Goal: Task Accomplishment & Management: Complete application form

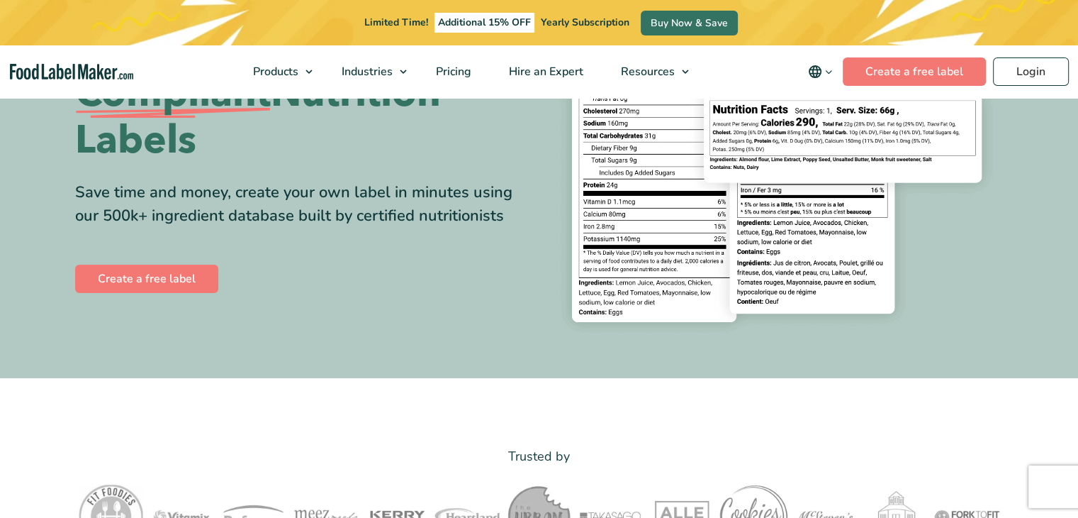
scroll to position [213, 0]
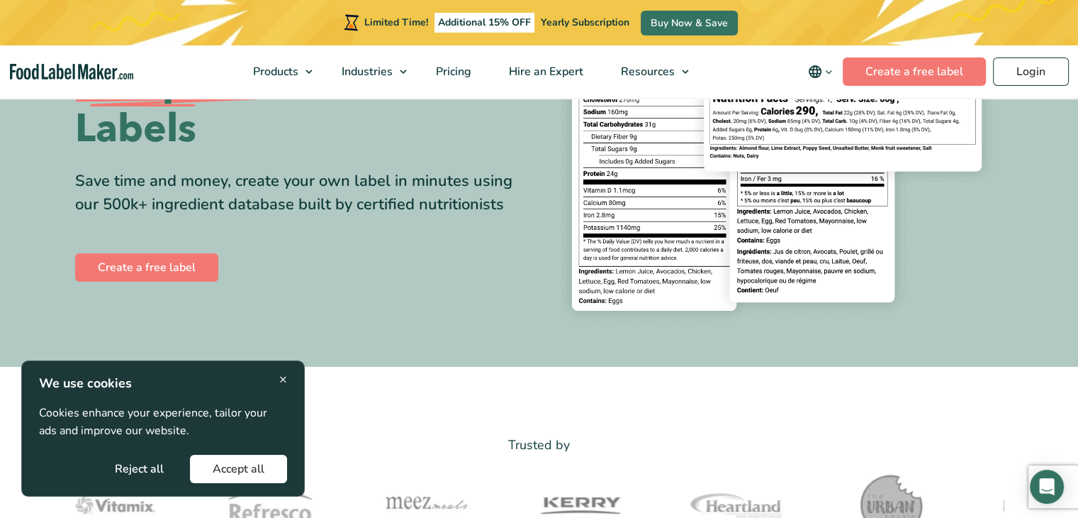
drag, startPoint x: 233, startPoint y: 460, endPoint x: 177, endPoint y: 330, distance: 141.7
click at [232, 460] on button "Accept all" at bounding box center [238, 468] width 97 height 28
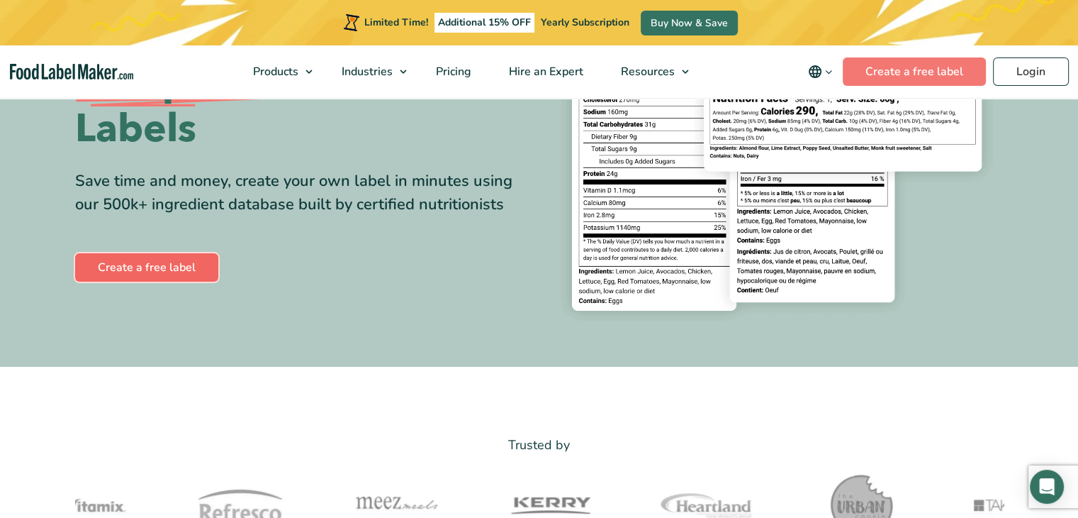
click at [152, 263] on link "Create a free label" at bounding box center [146, 267] width 143 height 28
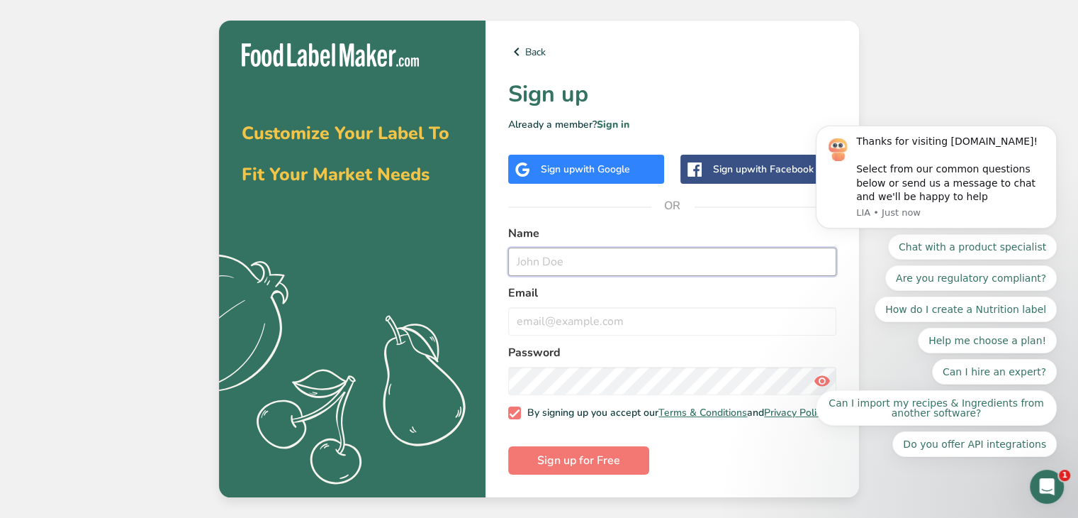
click at [559, 259] on input "text" at bounding box center [672, 261] width 328 height 28
type input "Steve"
click at [546, 321] on input "email" at bounding box center [672, 321] width 328 height 28
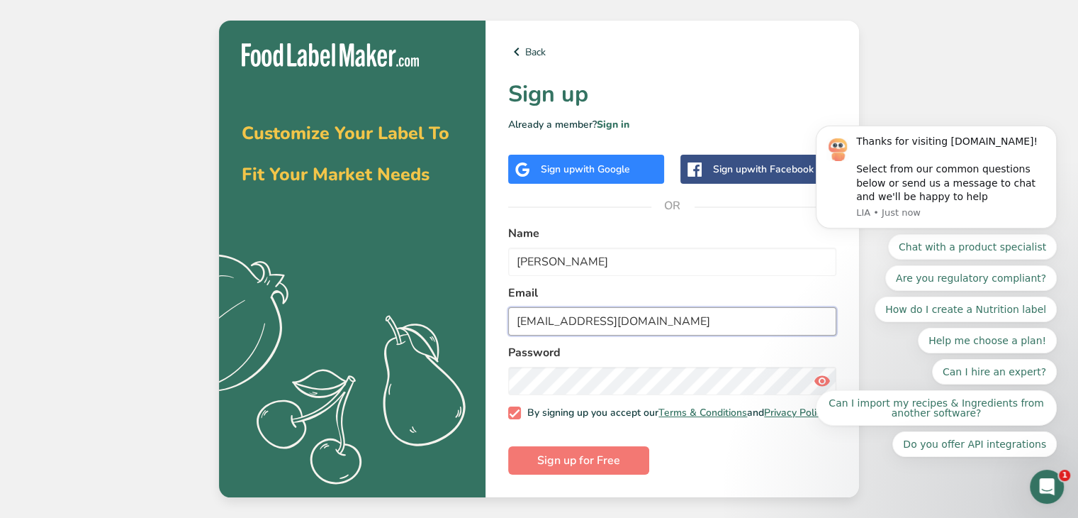
type input "stevejennings1@gmail.com"
click at [579, 461] on span "Sign up for Free" at bounding box center [578, 460] width 83 height 17
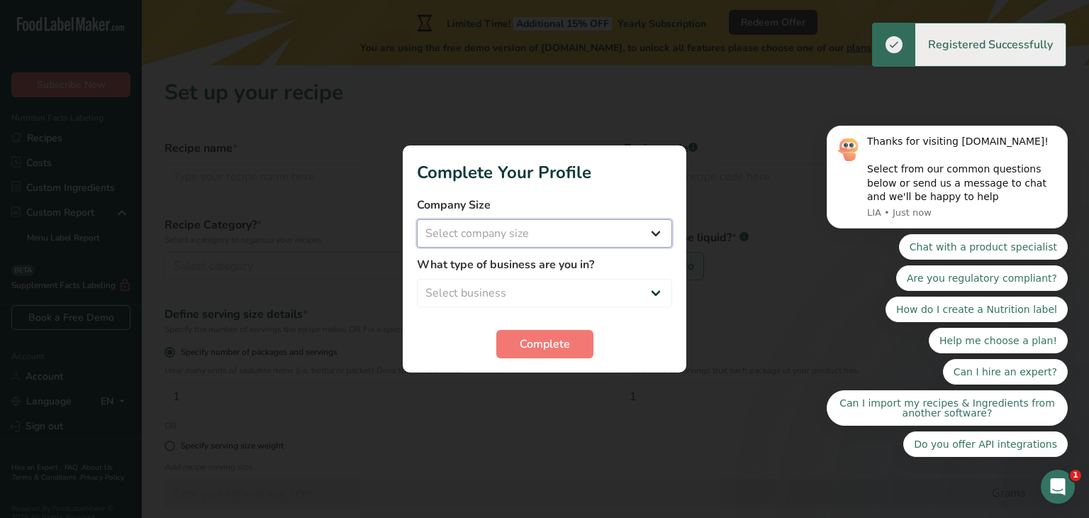
click at [648, 231] on select "Select company size Fewer than 10 Employees 10 to 50 Employees 51 to 500 Employ…" at bounding box center [544, 233] width 255 height 28
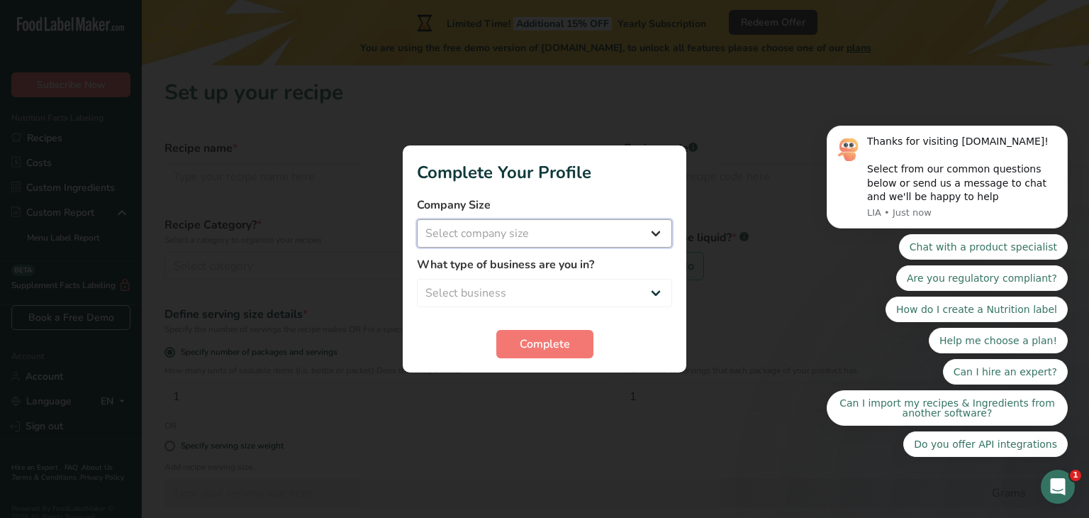
select select "1"
click at [417, 219] on select "Select company size Fewer than 10 Employees 10 to 50 Employees 51 to 500 Employ…" at bounding box center [544, 233] width 255 height 28
click at [656, 292] on select "Select business Packaged Food Manufacturer Restaurant & Cafe Bakery Meal Plans …" at bounding box center [544, 293] width 255 height 28
select select "1"
click at [417, 279] on select "Select business Packaged Food Manufacturer Restaurant & Cafe Bakery Meal Plans …" at bounding box center [544, 293] width 255 height 28
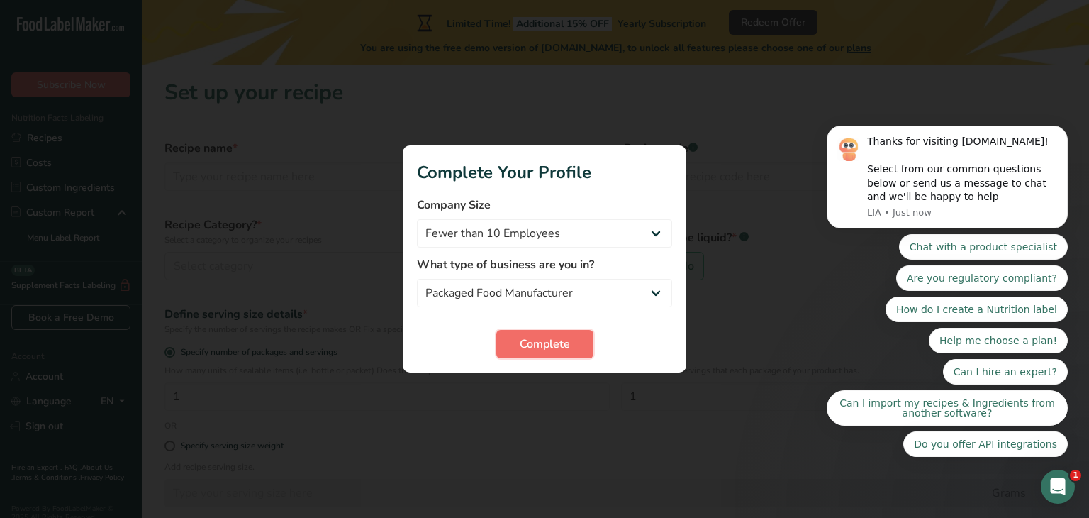
click at [531, 343] on span "Complete" at bounding box center [545, 343] width 50 height 17
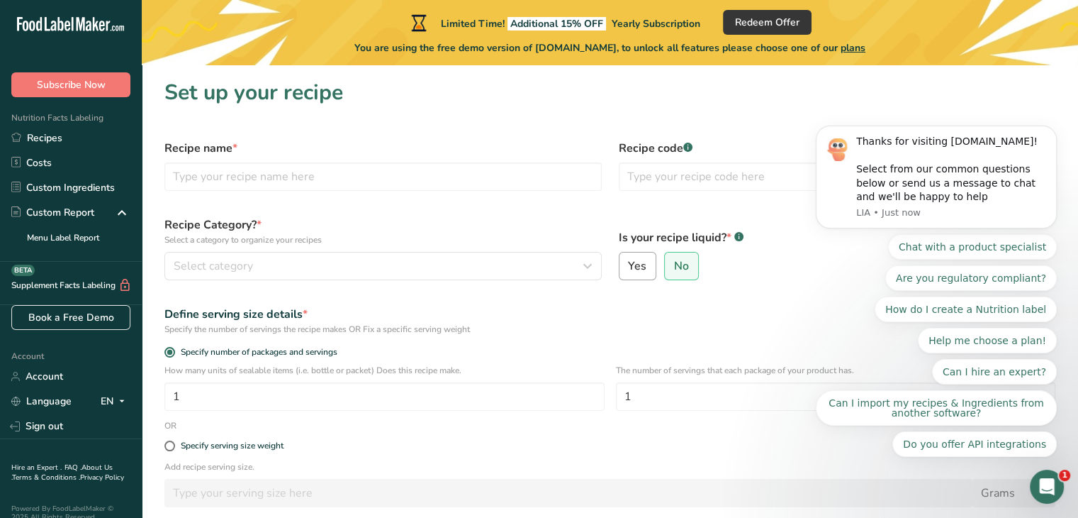
click at [644, 264] on span "Yes" at bounding box center [637, 266] width 18 height 14
click at [629, 264] on input "Yes" at bounding box center [624, 266] width 9 height 9
radio input "true"
radio input "false"
select select "22"
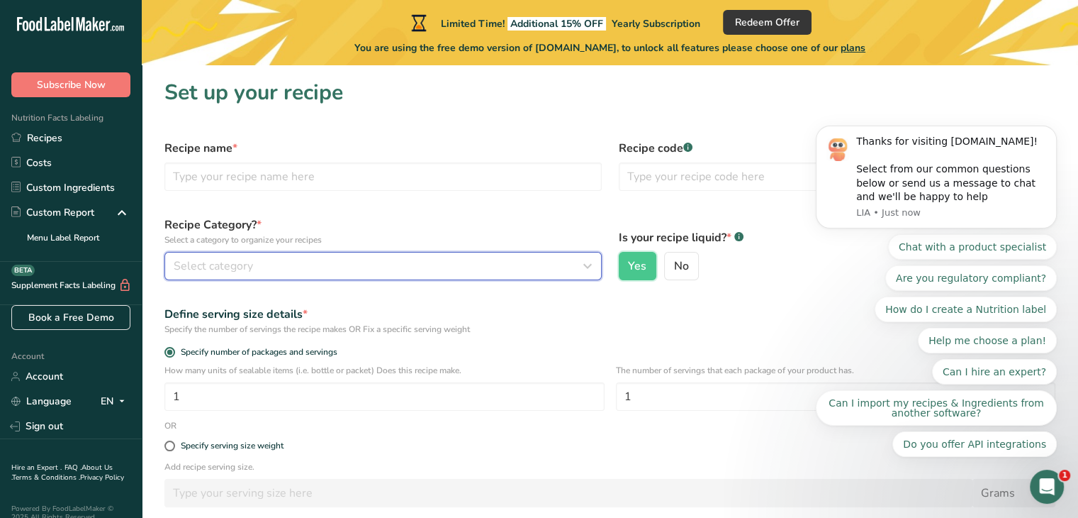
click at [587, 267] on icon "button" at bounding box center [587, 266] width 17 height 26
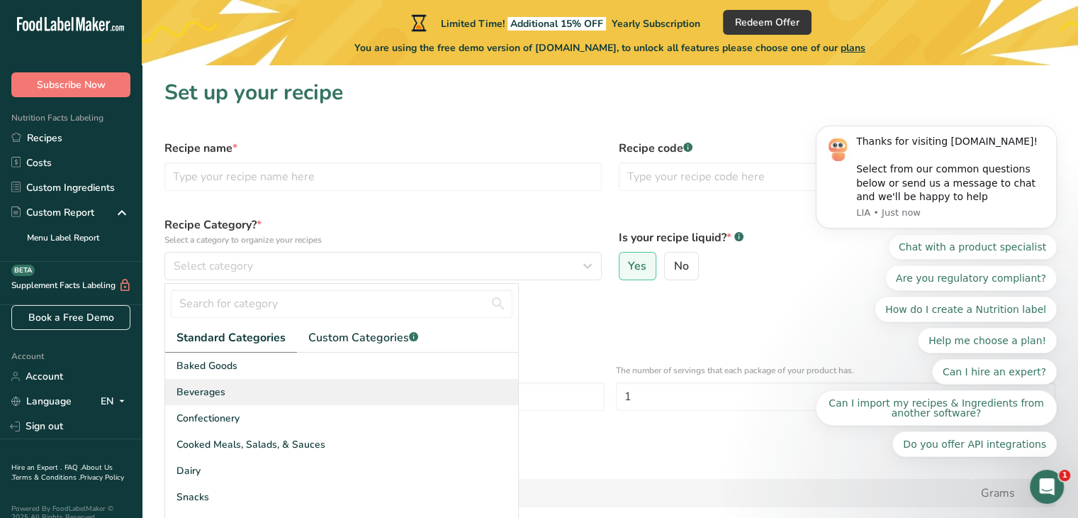
click at [211, 392] on span "Beverages" at bounding box center [201, 391] width 49 height 15
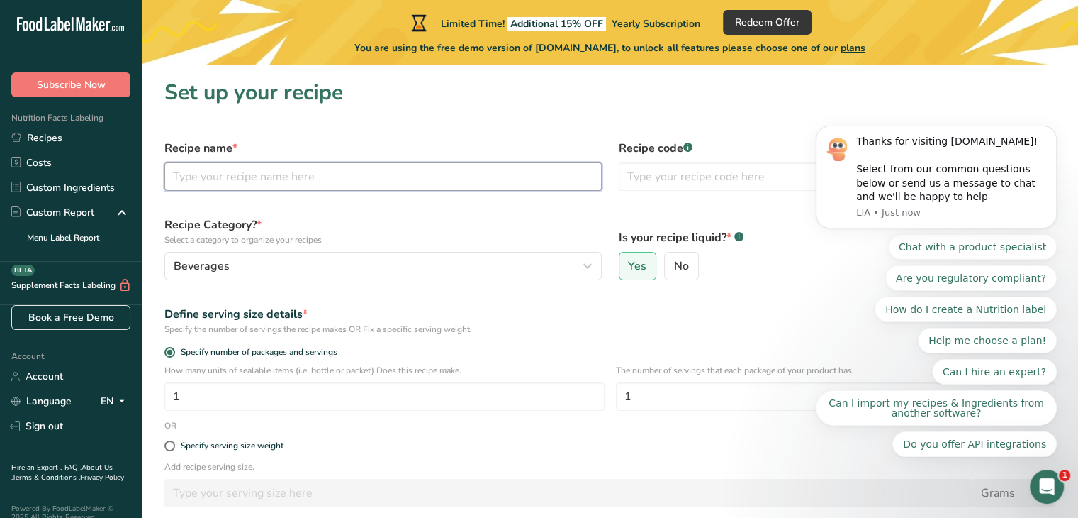
click at [337, 181] on input "text" at bounding box center [382, 176] width 437 height 28
type input "henley"
click at [655, 176] on input "text" at bounding box center [837, 176] width 437 height 28
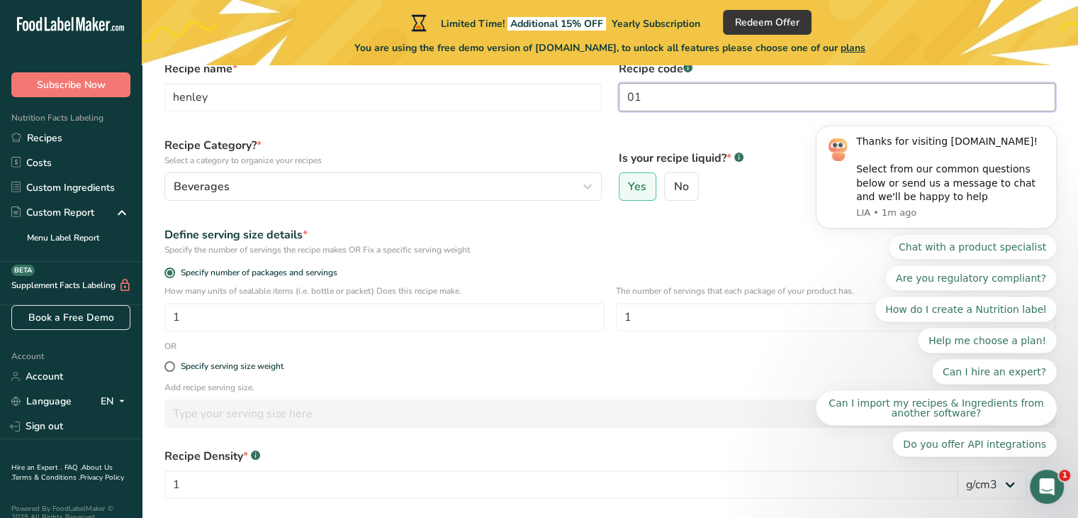
scroll to position [64, 0]
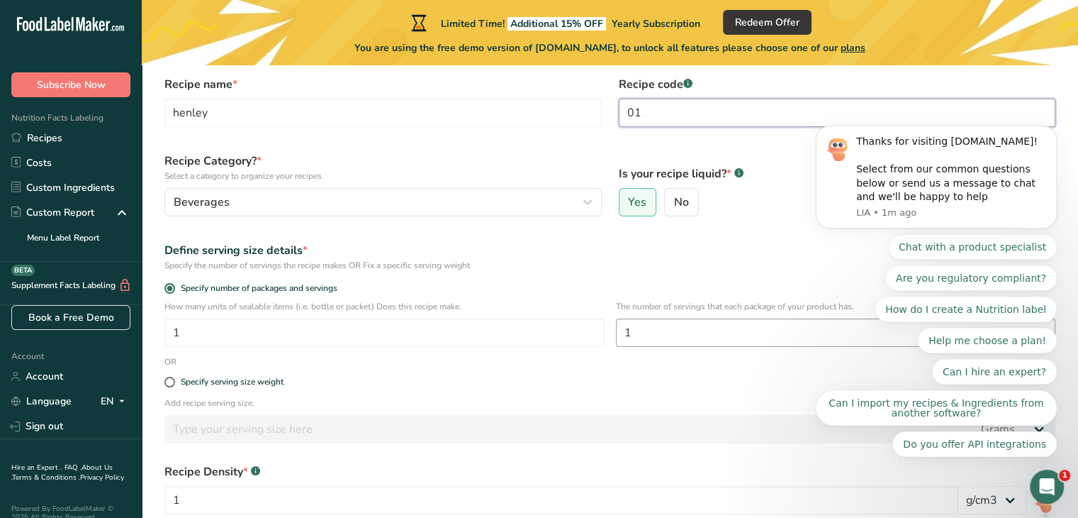
type input "01"
click at [647, 330] on input "1" at bounding box center [836, 332] width 440 height 28
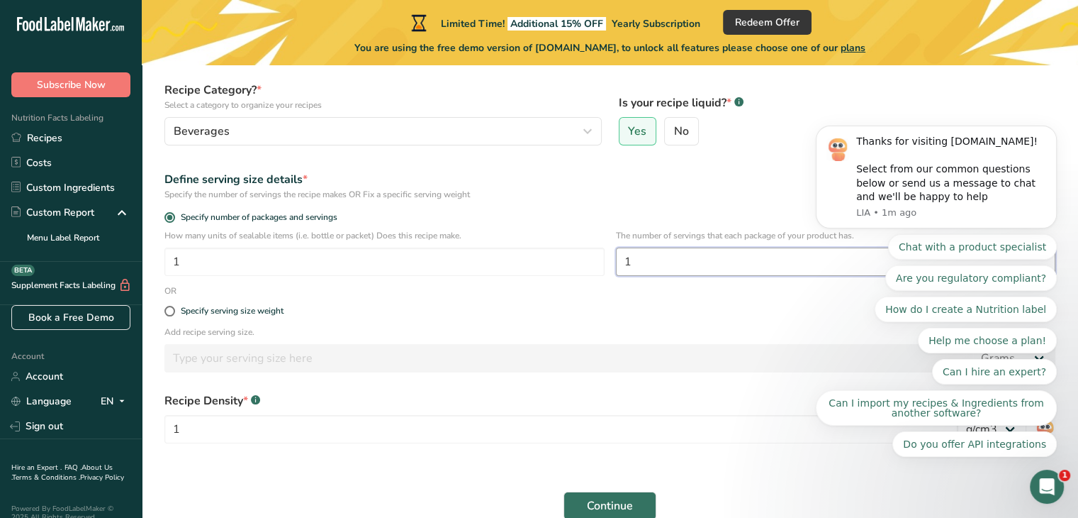
scroll to position [206, 0]
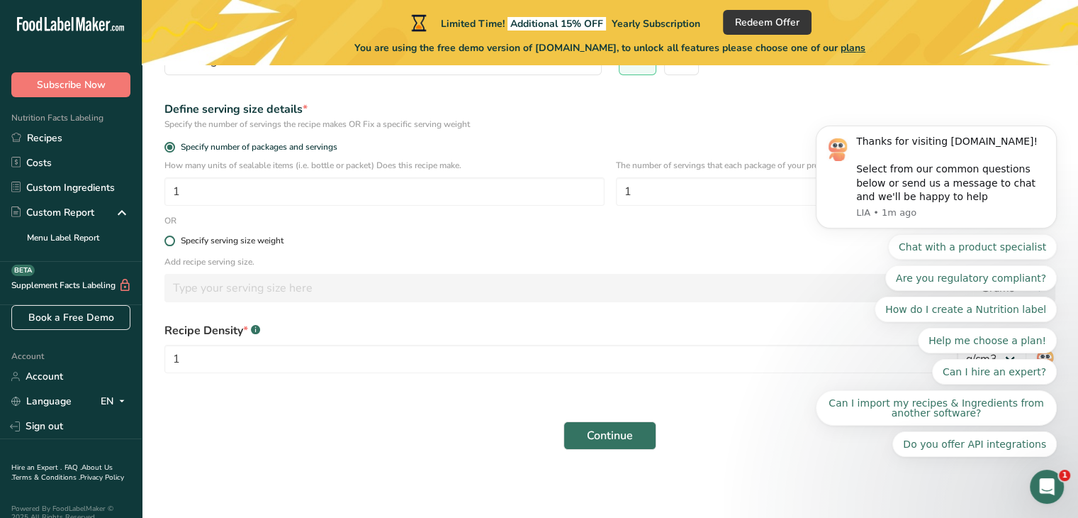
click at [170, 238] on span at bounding box center [169, 240] width 11 height 11
click at [170, 238] on input "Specify serving size weight" at bounding box center [168, 240] width 9 height 9
radio input "true"
radio input "false"
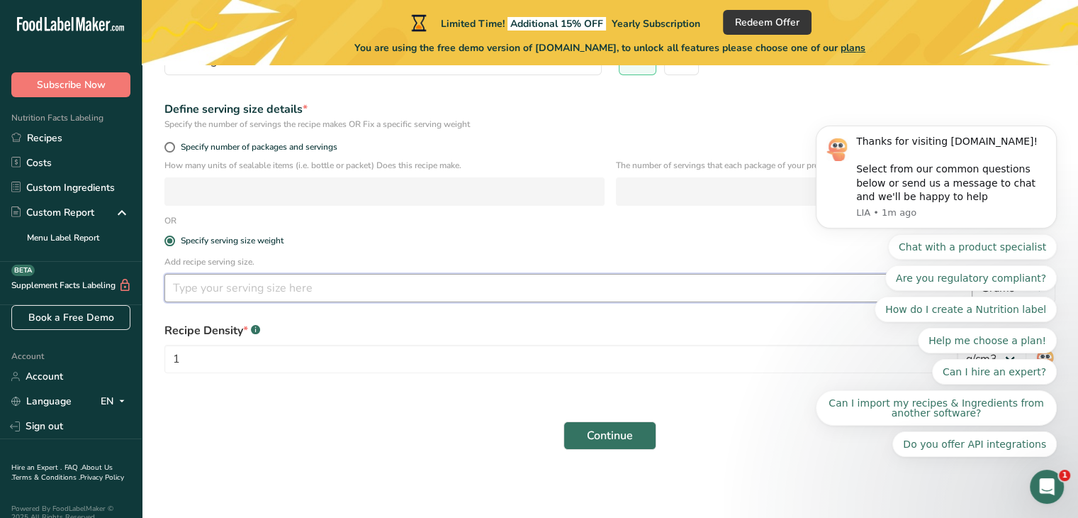
click at [194, 289] on input "number" at bounding box center [568, 288] width 808 height 28
type input "1"
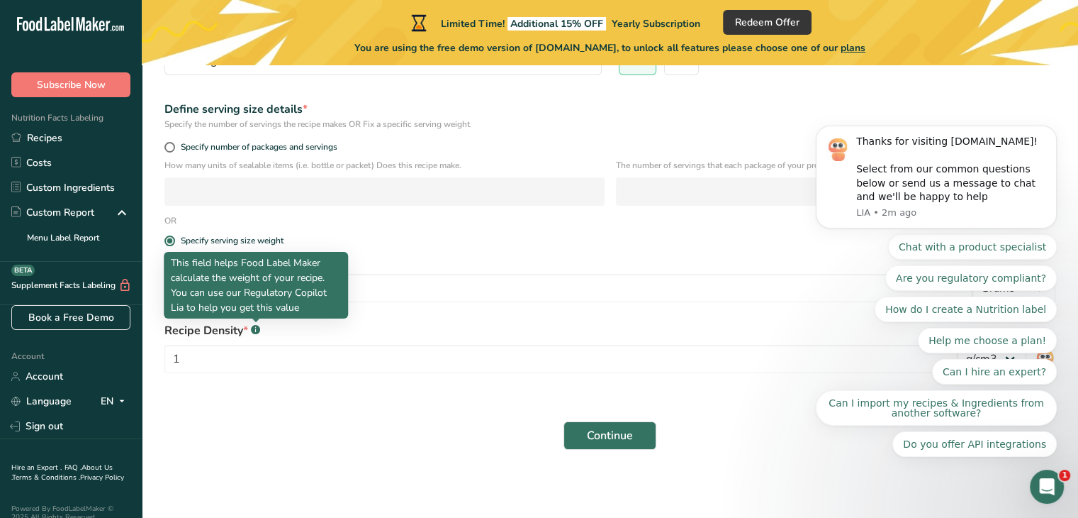
click at [255, 327] on rect at bounding box center [255, 329] width 9 height 9
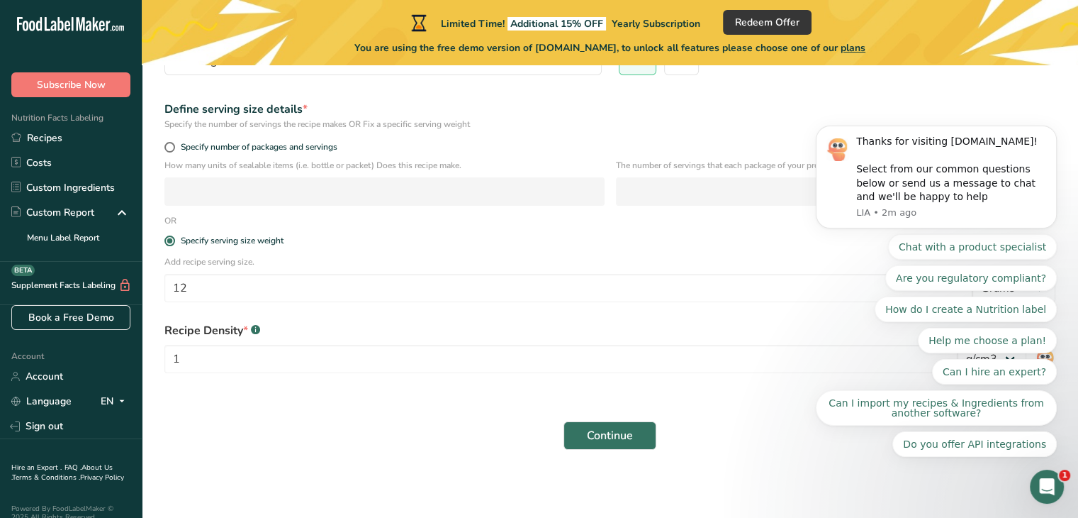
click at [255, 327] on rect at bounding box center [255, 329] width 9 height 9
click at [284, 401] on form "Recipe name * henley Recipe code .a-a{fill:#347362;}.b-a{fill:#fff;} 01 Recipe …" at bounding box center [610, 192] width 908 height 532
click at [193, 284] on input "12" at bounding box center [568, 288] width 808 height 28
type input "1"
click at [172, 145] on span at bounding box center [169, 147] width 11 height 11
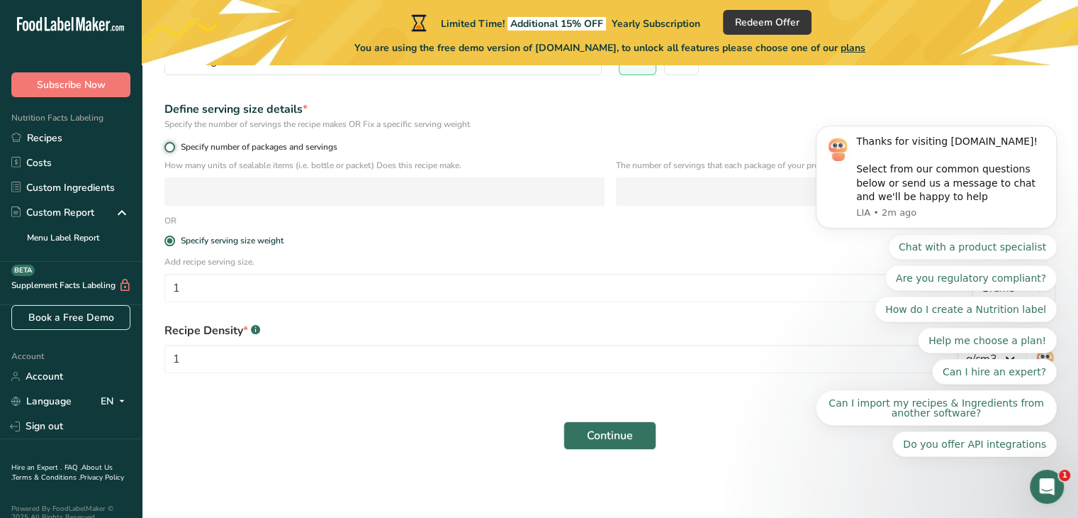
click at [172, 145] on input "Specify number of packages and servings" at bounding box center [168, 147] width 9 height 9
radio input "true"
radio input "false"
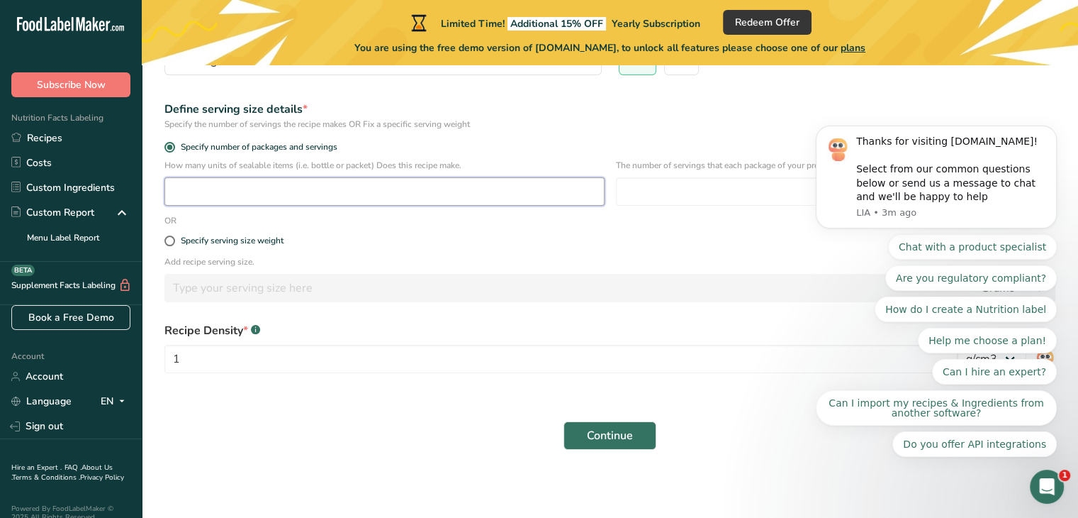
click at [193, 194] on input "number" at bounding box center [384, 191] width 440 height 28
type input "1"
click at [618, 436] on span "Continue" at bounding box center [610, 435] width 46 height 17
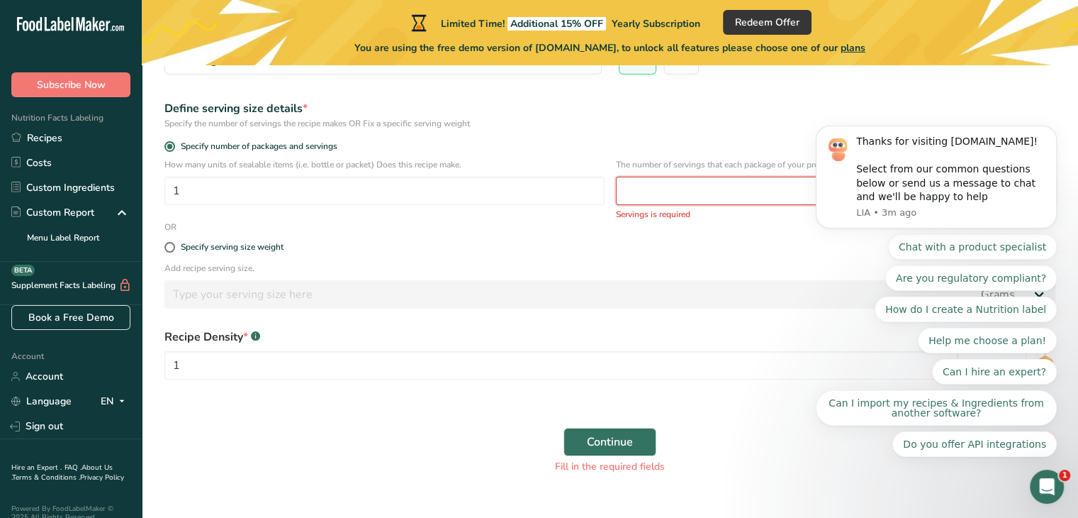
click at [645, 194] on input "number" at bounding box center [836, 191] width 440 height 28
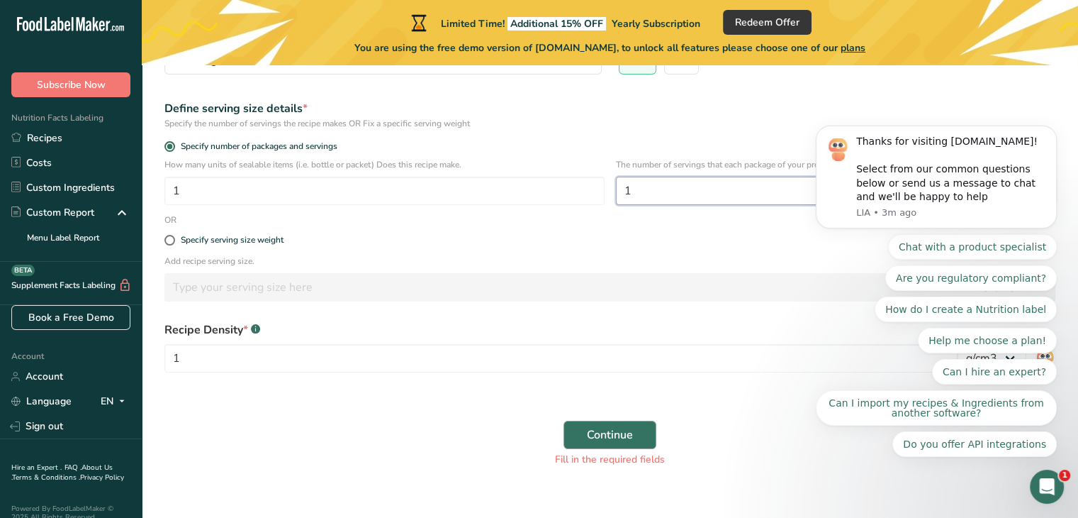
type input "1"
click at [607, 430] on span "Continue" at bounding box center [610, 434] width 46 height 17
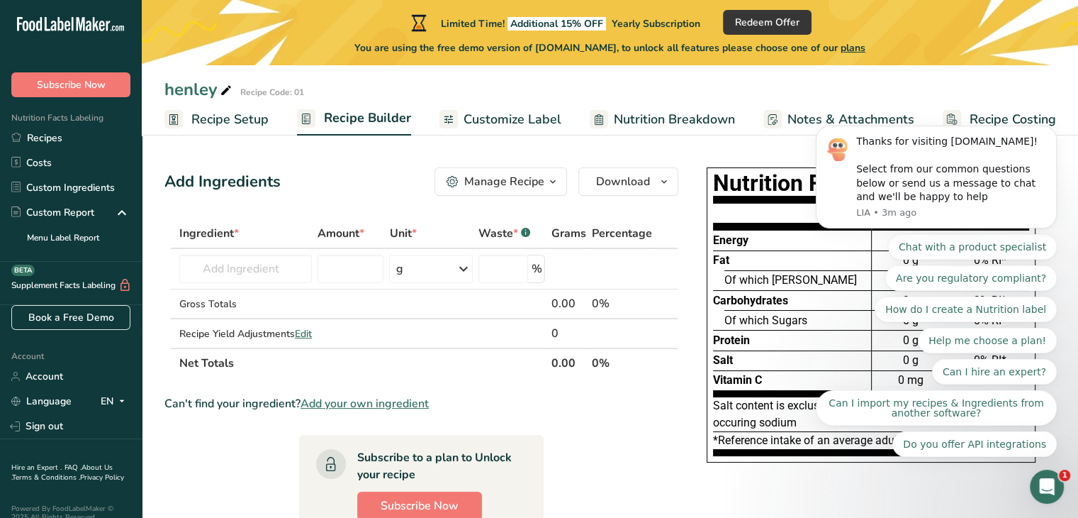
click at [1049, 487] on icon "Open Intercom Messenger" at bounding box center [1047, 486] width 10 height 11
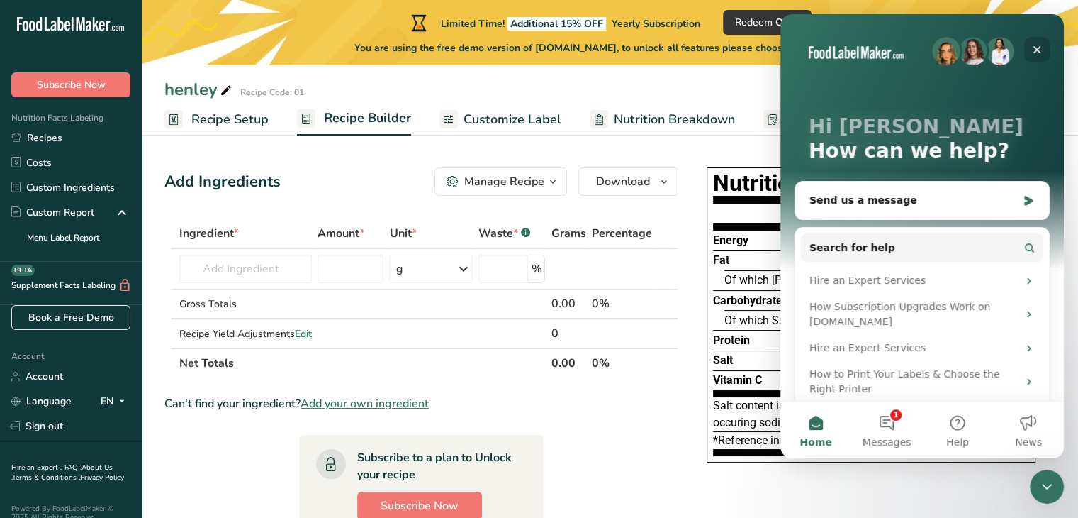
click at [1041, 49] on icon "Close" at bounding box center [1037, 49] width 11 height 11
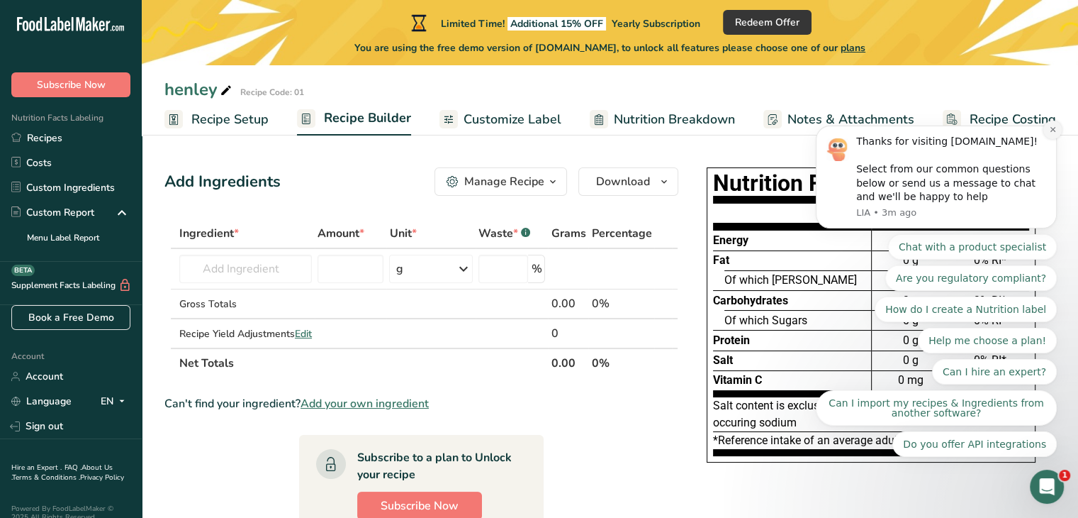
click at [1054, 133] on icon "Dismiss notification" at bounding box center [1053, 129] width 8 height 8
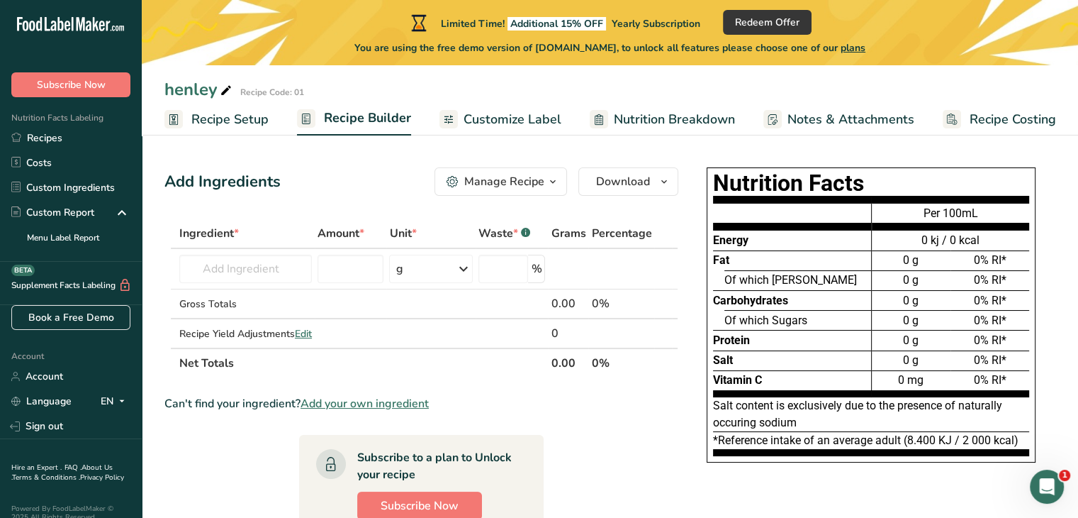
click at [497, 115] on span "Customize Label" at bounding box center [513, 119] width 98 height 19
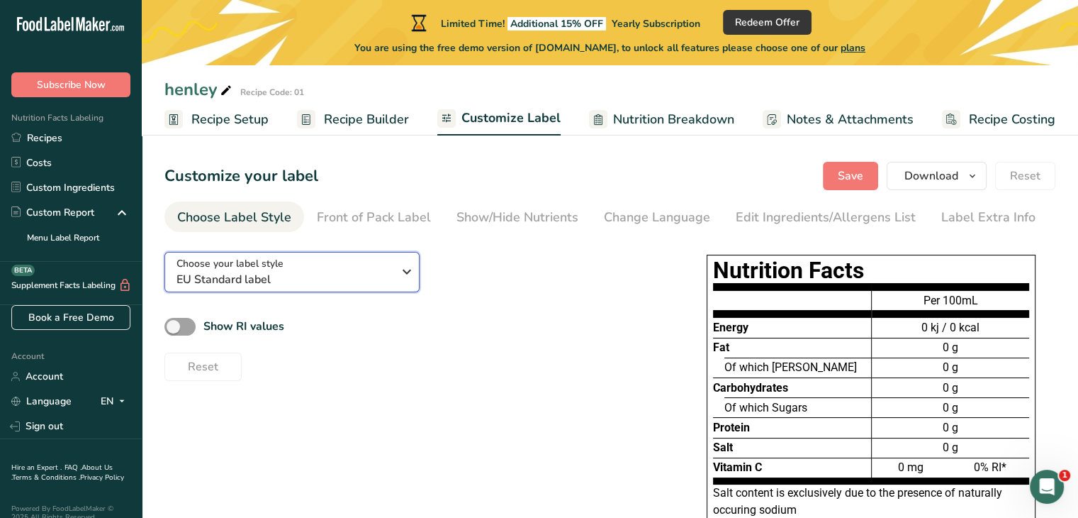
click at [403, 269] on icon "button" at bounding box center [406, 272] width 17 height 26
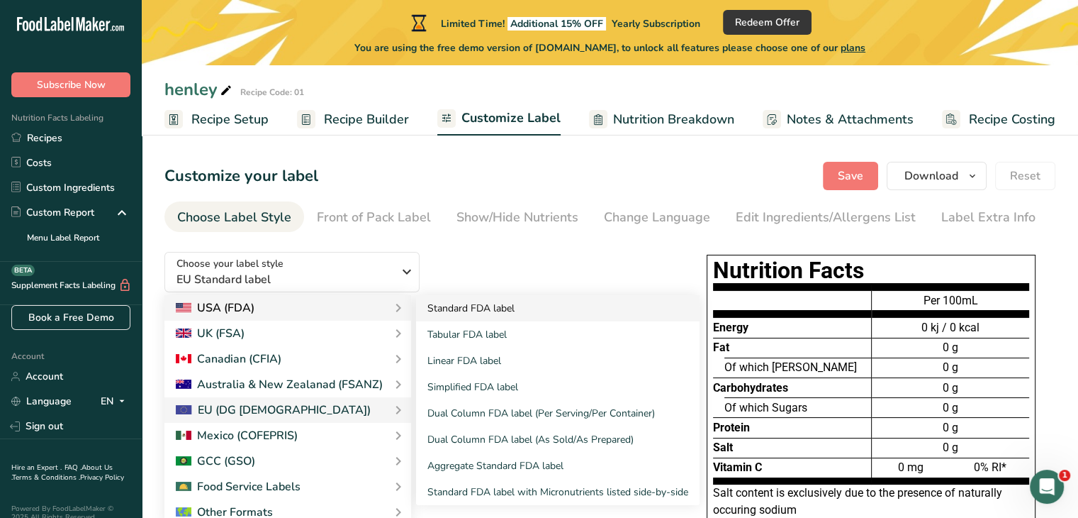
click at [459, 305] on link "Standard FDA label" at bounding box center [558, 308] width 284 height 26
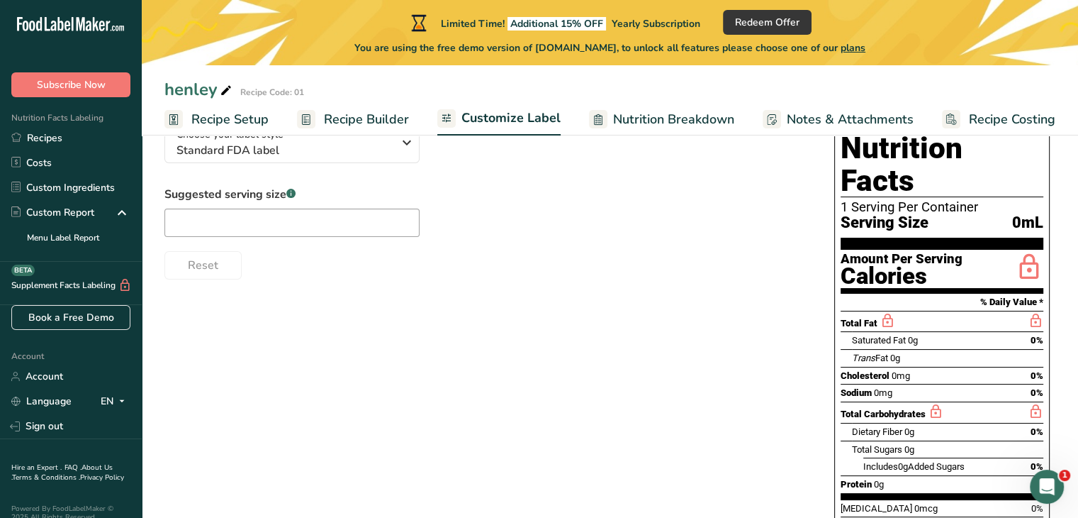
scroll to position [89, 0]
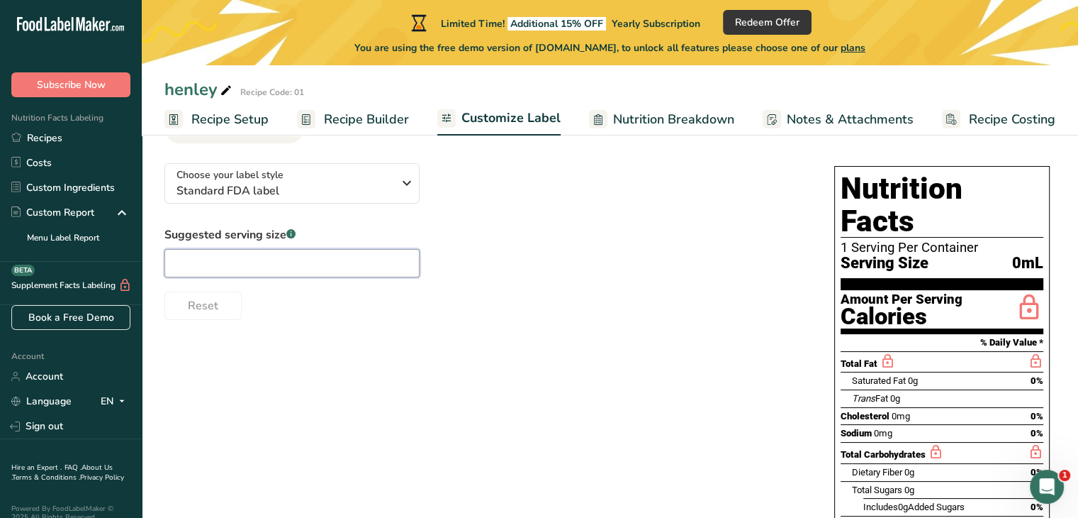
click at [190, 269] on input "text" at bounding box center [291, 263] width 255 height 28
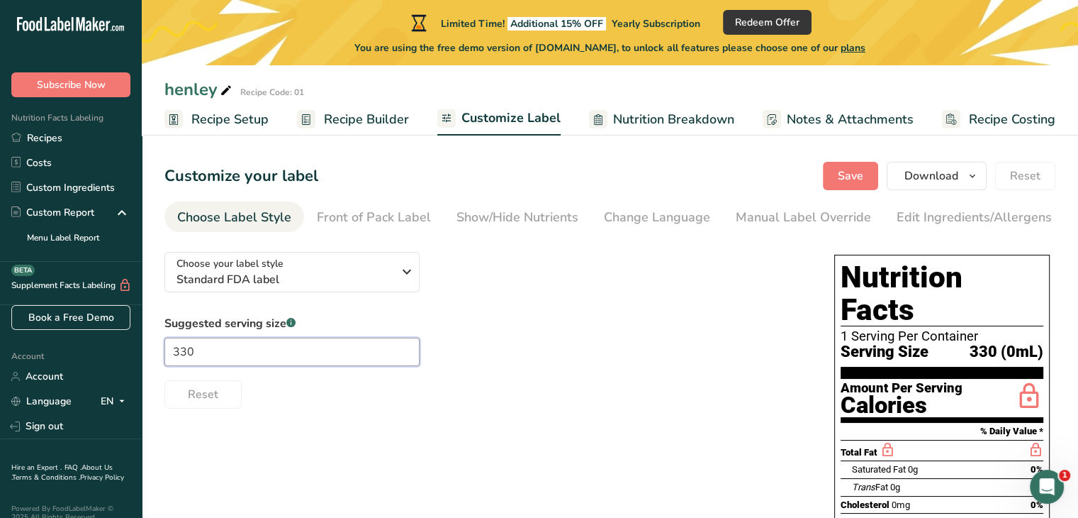
scroll to position [0, 0]
type input "330"
drag, startPoint x: 851, startPoint y: 230, endPoint x: 924, endPoint y: 228, distance: 73.0
click at [924, 228] on ul "Choose Label Style Front of Pack Label Show/Hide Nutrients Change Language Manu…" at bounding box center [609, 216] width 891 height 30
click at [958, 217] on div "Edit Ingredients/Allergens List" at bounding box center [987, 217] width 180 height 19
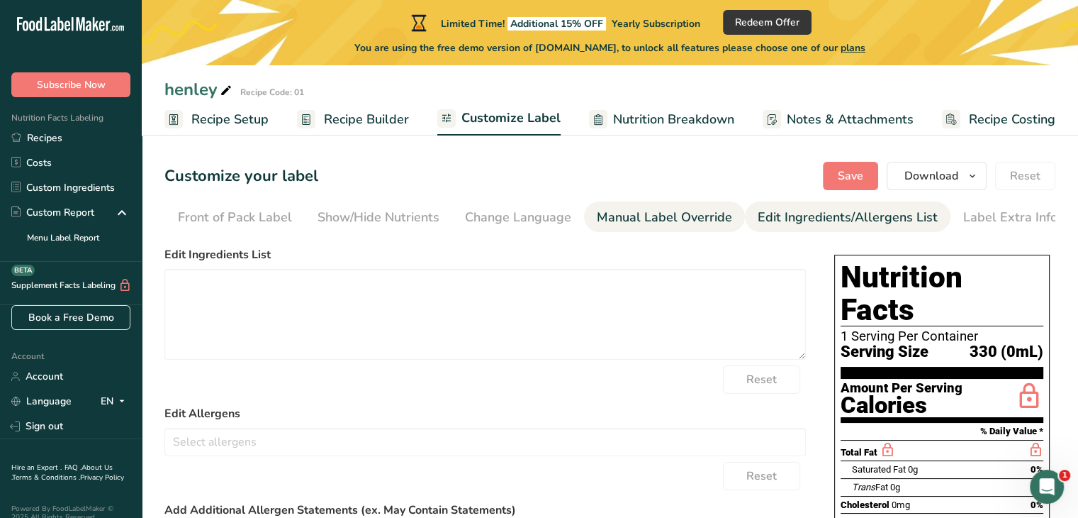
click at [645, 217] on div "Manual Label Override" at bounding box center [664, 217] width 135 height 19
type input "330 (0mL)"
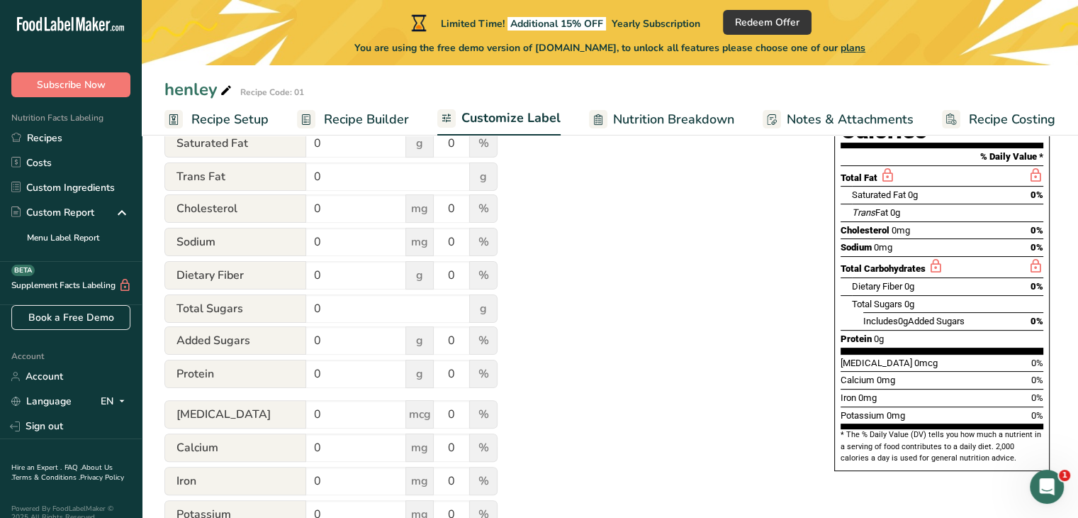
scroll to position [203, 0]
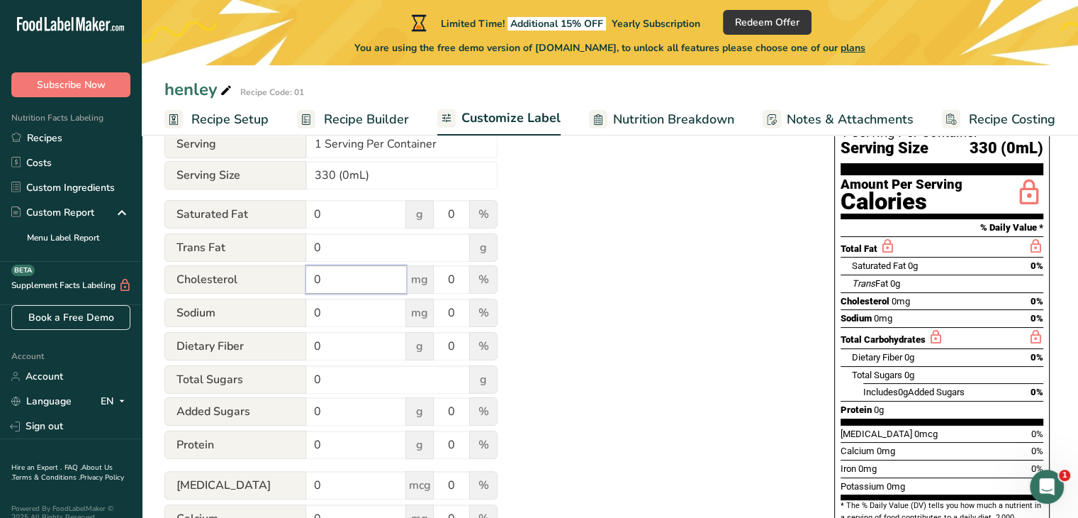
click at [340, 284] on input "0" at bounding box center [356, 279] width 100 height 28
type input "0"
click at [620, 369] on div "Utilize this manual override feature to get full control over the nutrition lab…" at bounding box center [485, 335] width 642 height 596
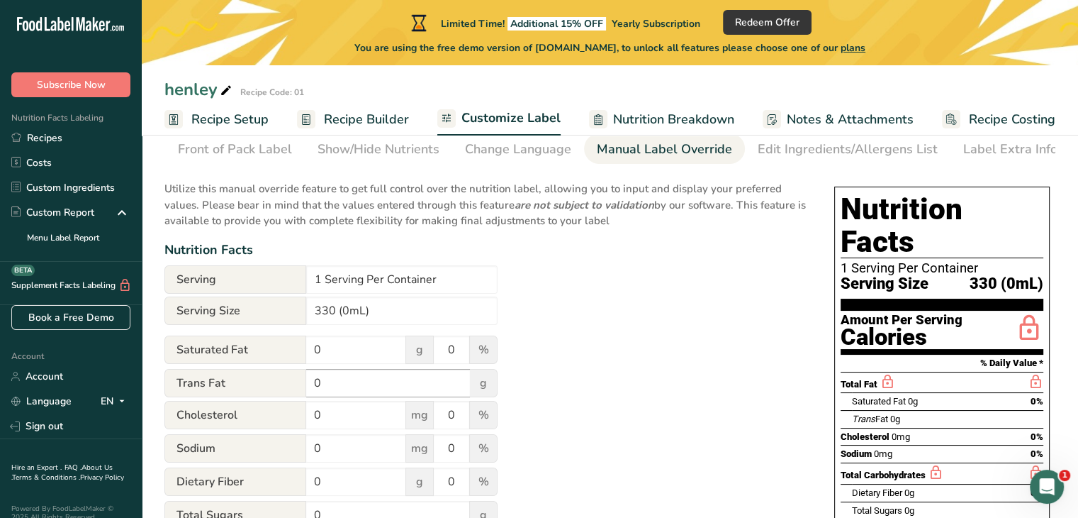
scroll to position [62, 0]
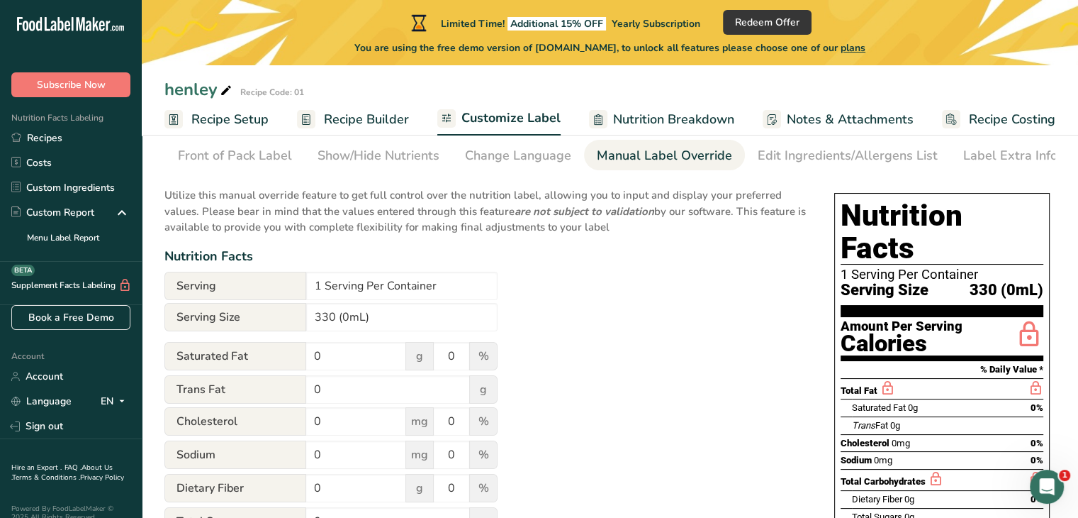
click at [426, 358] on span "g" at bounding box center [420, 356] width 28 height 28
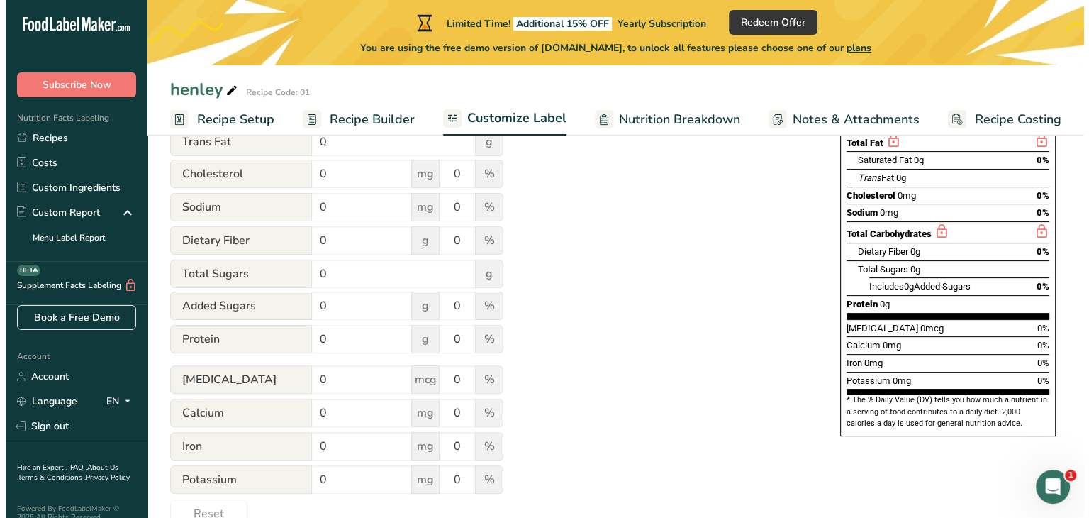
scroll to position [345, 0]
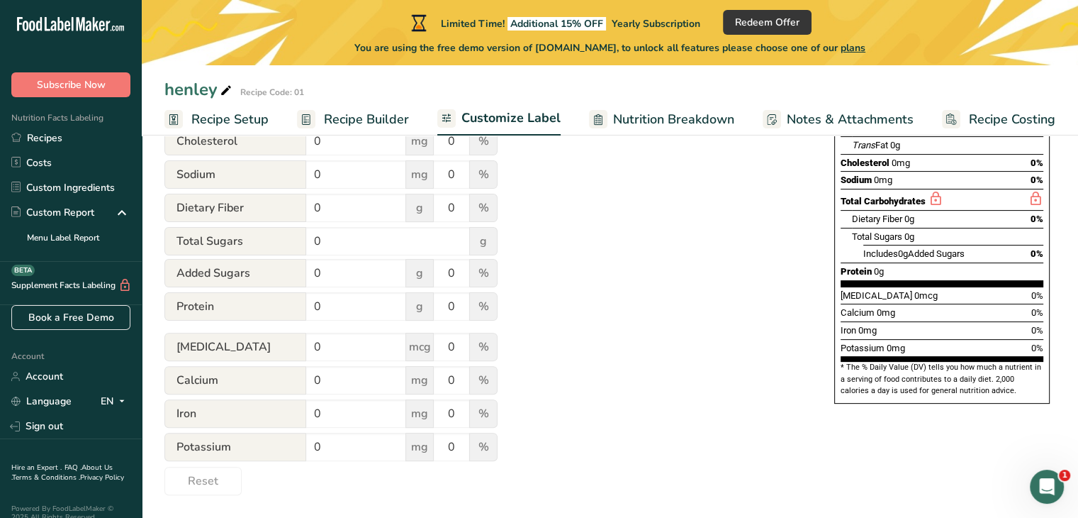
click at [247, 348] on span "Vitamin D" at bounding box center [235, 347] width 142 height 28
click at [647, 115] on span "Nutrition Breakdown" at bounding box center [673, 119] width 121 height 19
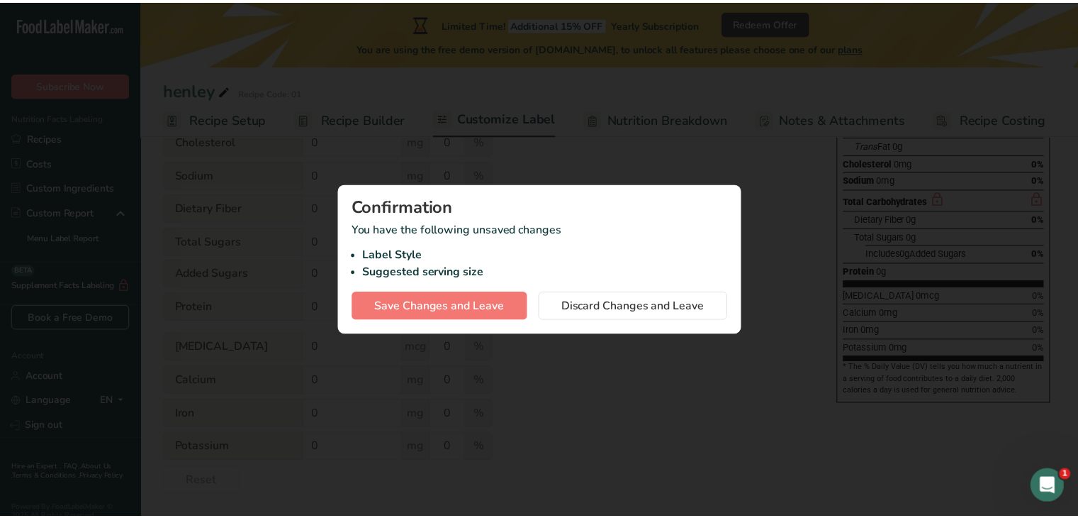
scroll to position [0, 0]
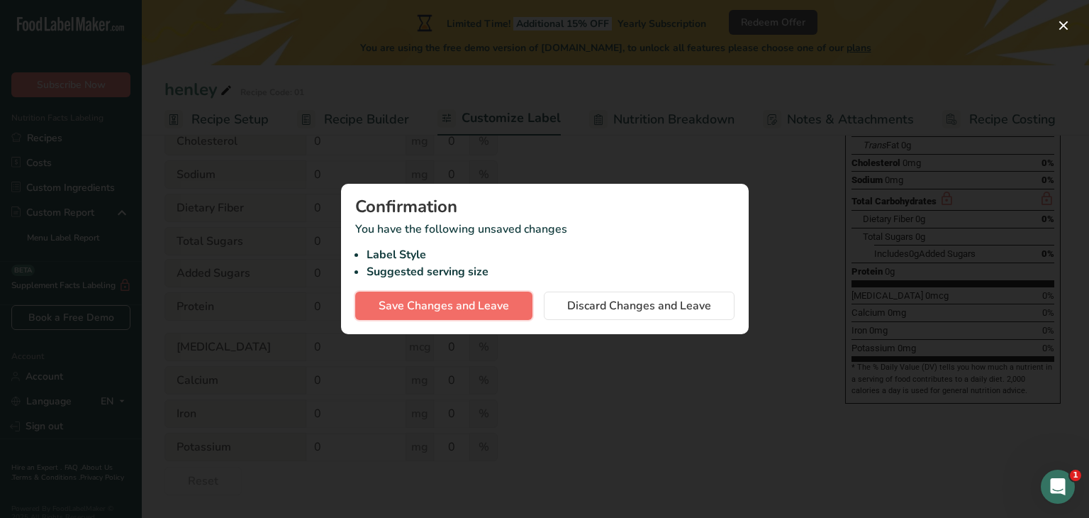
click at [444, 303] on span "Save Changes and Leave" at bounding box center [444, 305] width 130 height 17
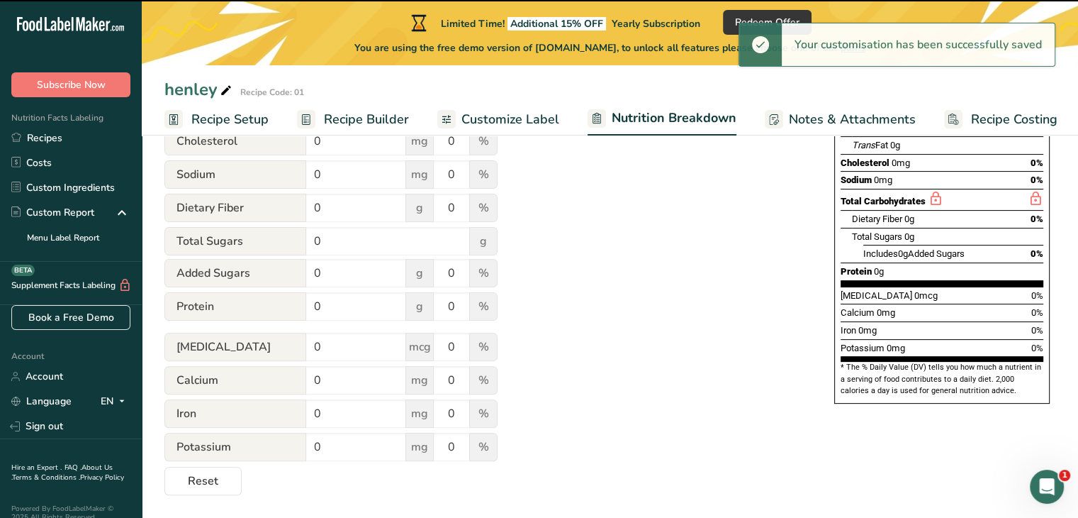
select select "Calories"
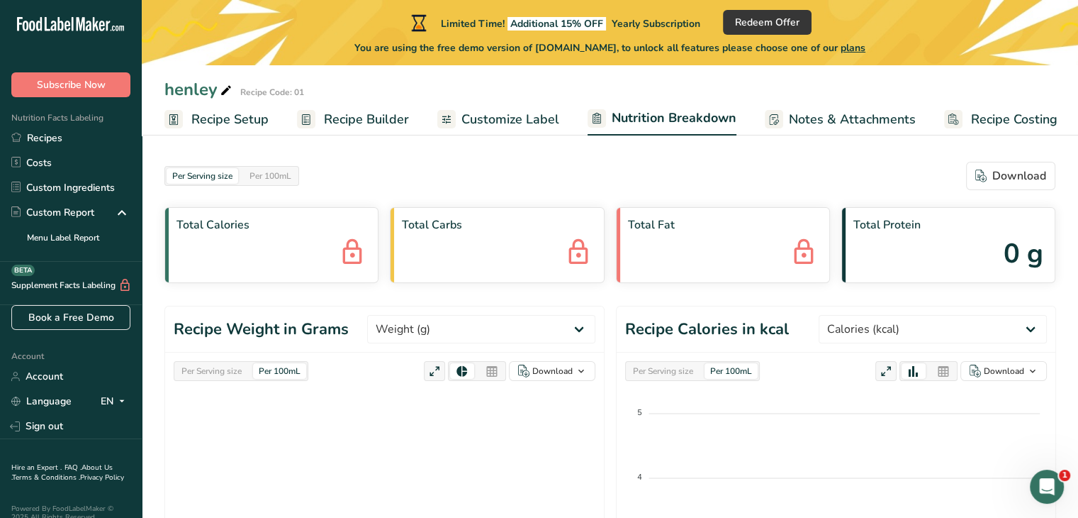
click at [487, 116] on span "Customize Label" at bounding box center [511, 119] width 98 height 19
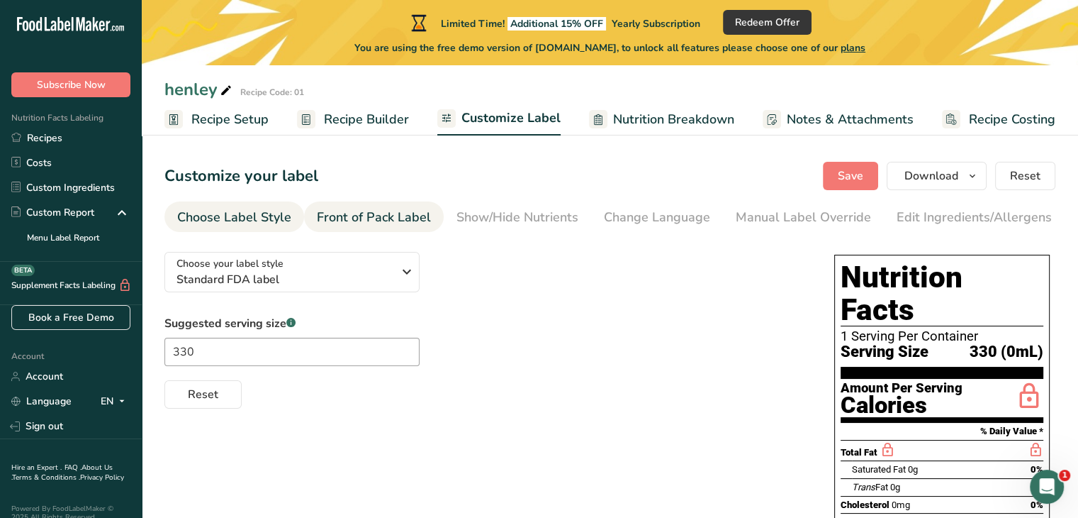
click at [376, 205] on link "Front of Pack Label" at bounding box center [374, 217] width 114 height 32
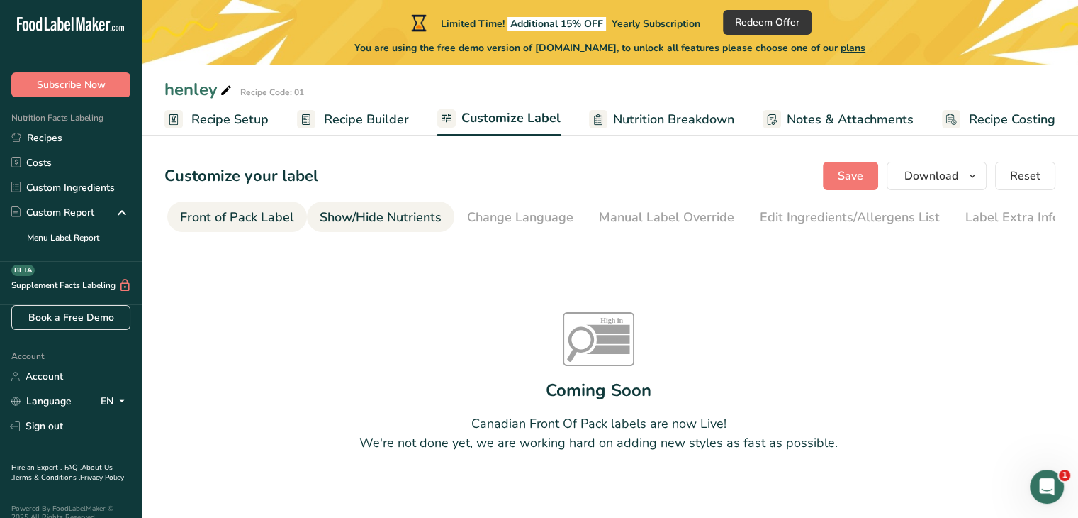
scroll to position [0, 138]
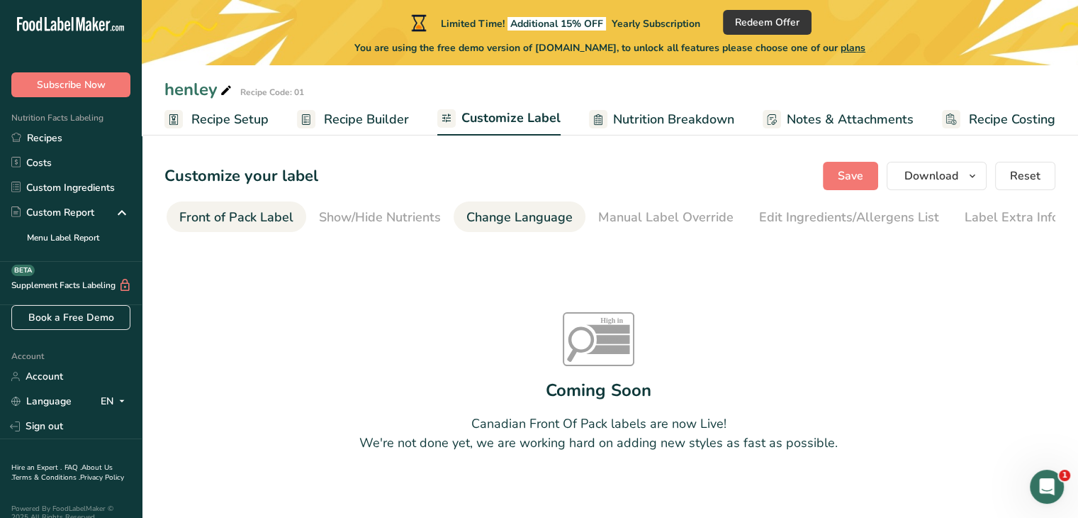
click at [499, 213] on div "Change Language" at bounding box center [519, 217] width 106 height 19
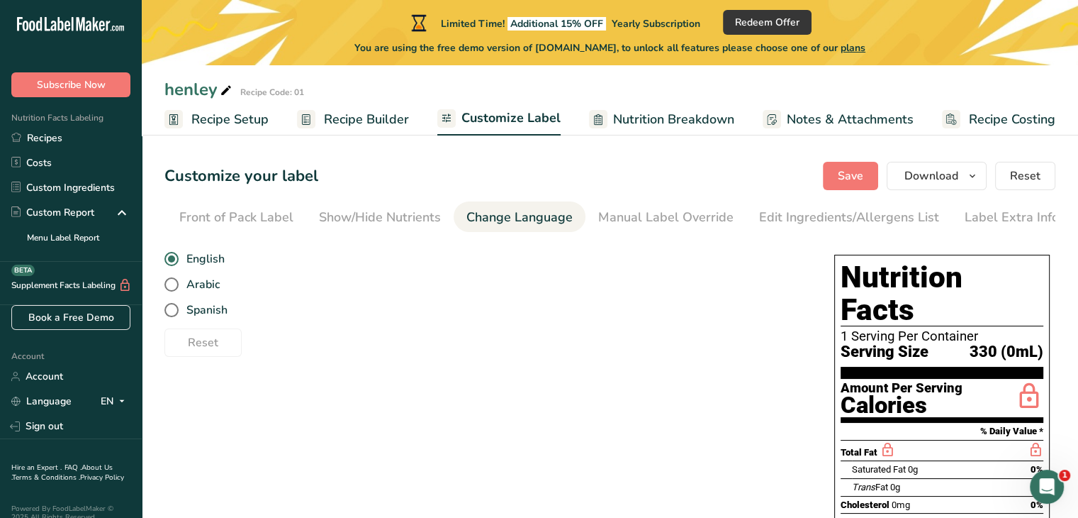
scroll to position [0, 139]
click at [624, 209] on div "Manual Label Override" at bounding box center [664, 217] width 135 height 19
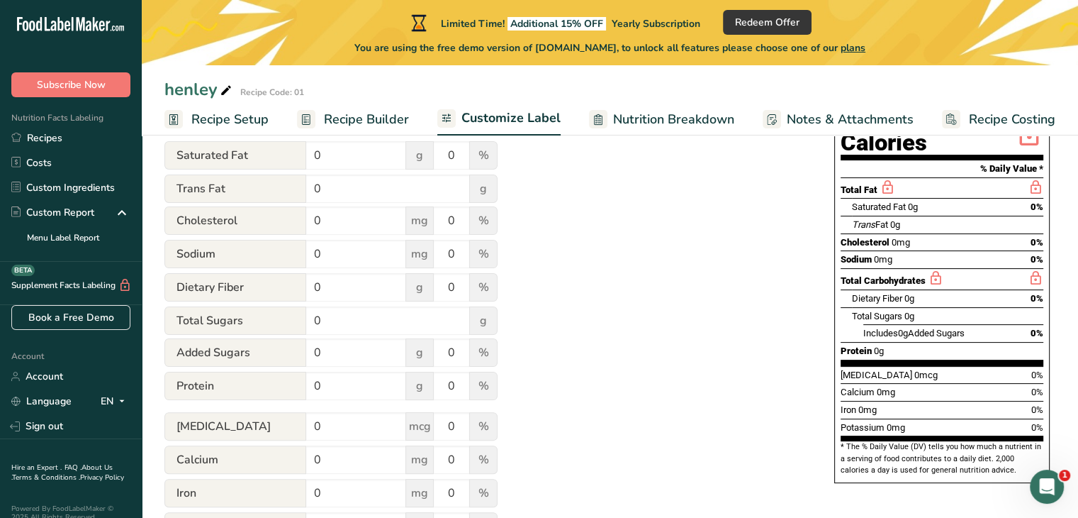
scroll to position [133, 0]
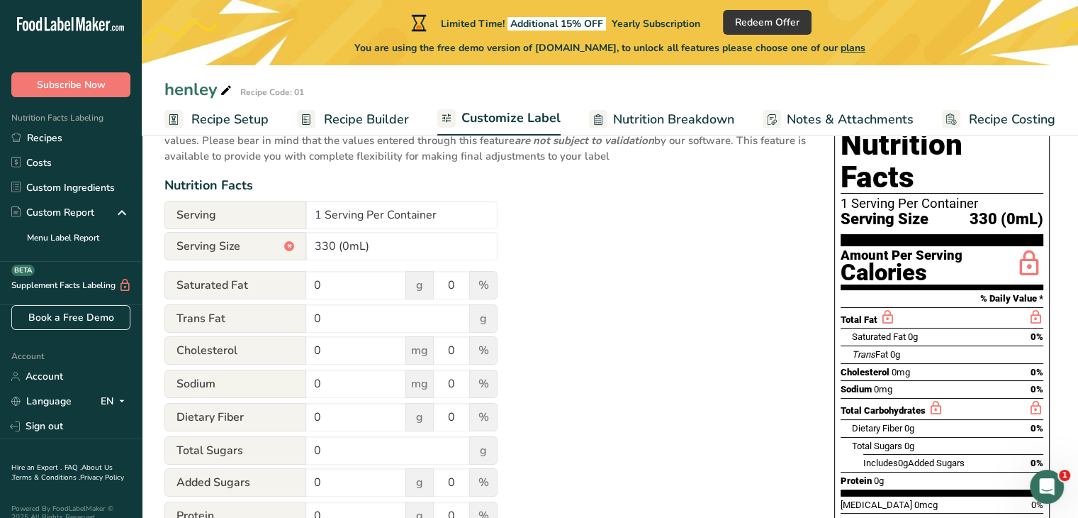
click at [859, 120] on span "Notes & Attachments" at bounding box center [850, 119] width 127 height 19
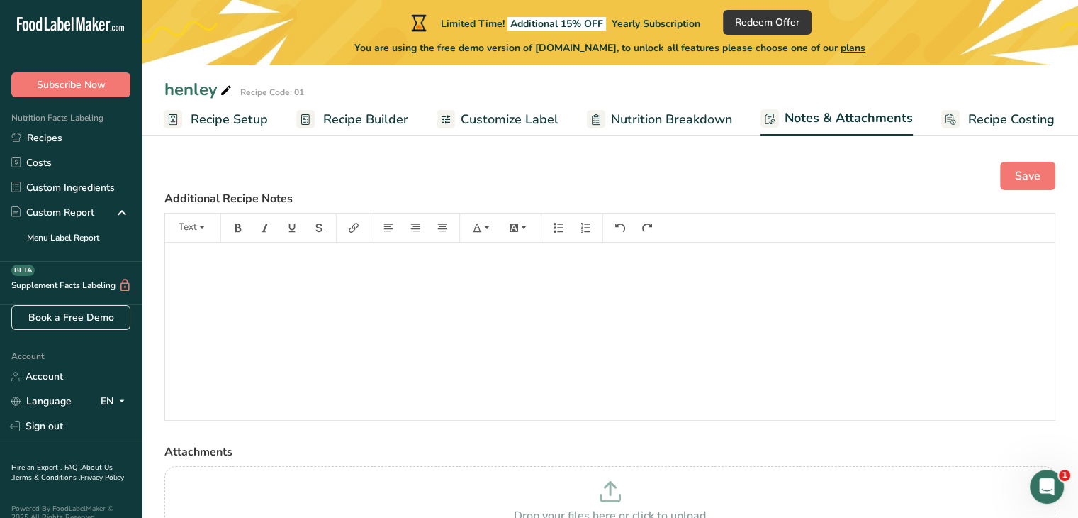
click at [981, 114] on span "Recipe Costing" at bounding box center [1011, 119] width 86 height 19
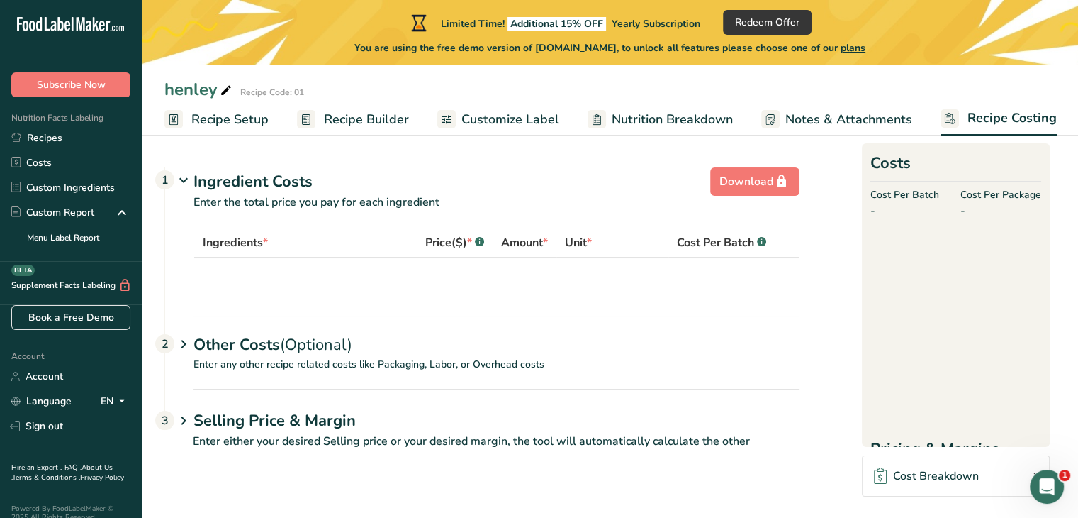
click at [371, 127] on span "Recipe Builder" at bounding box center [366, 119] width 85 height 19
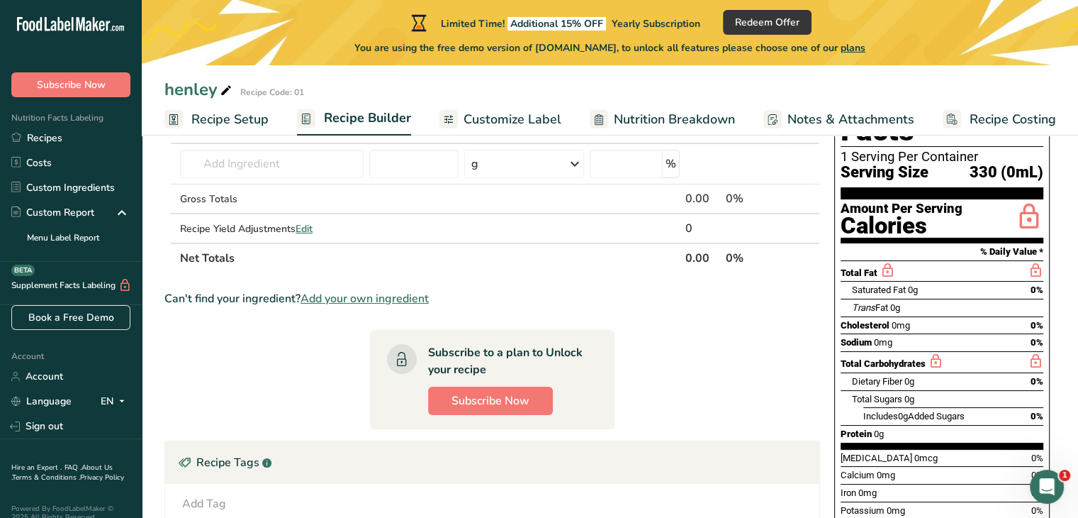
scroll to position [142, 0]
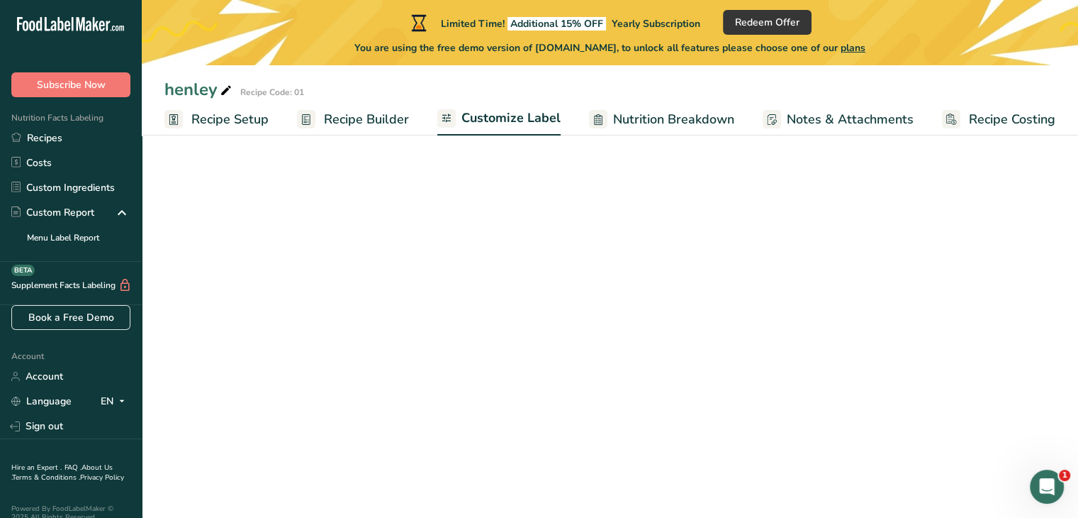
scroll to position [230, 0]
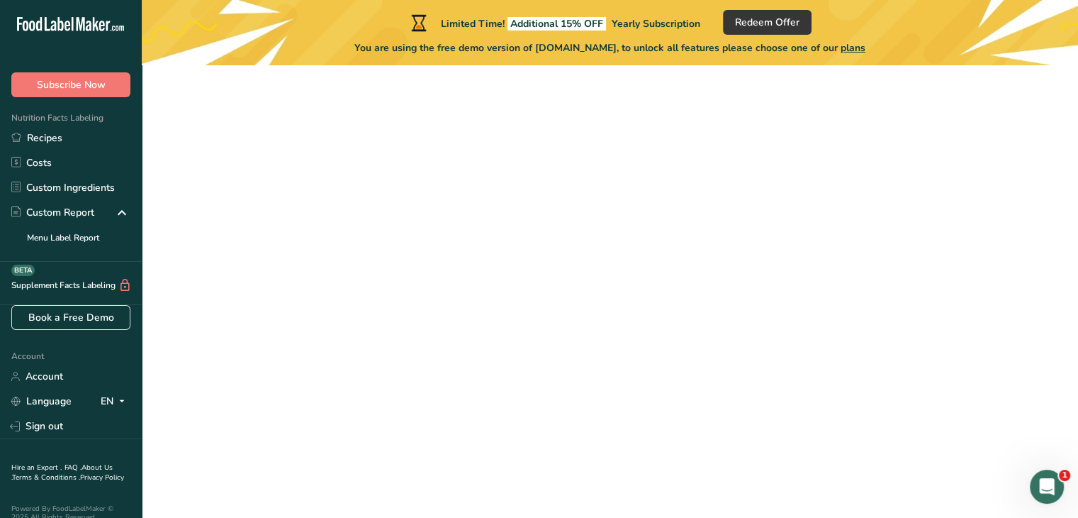
scroll to position [128, 0]
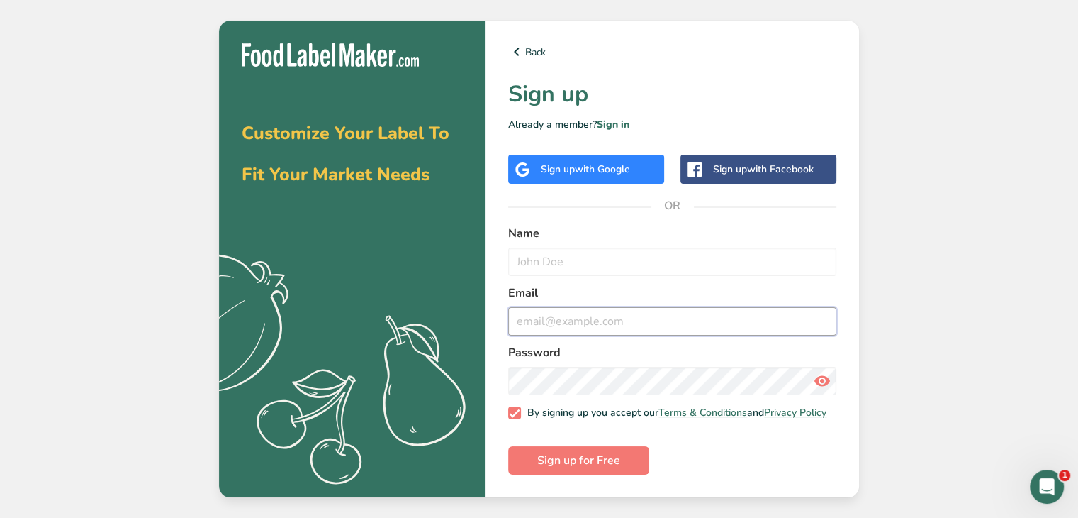
type input "stevejennings1@gmail.com"
